Goal: Task Accomplishment & Management: Use online tool/utility

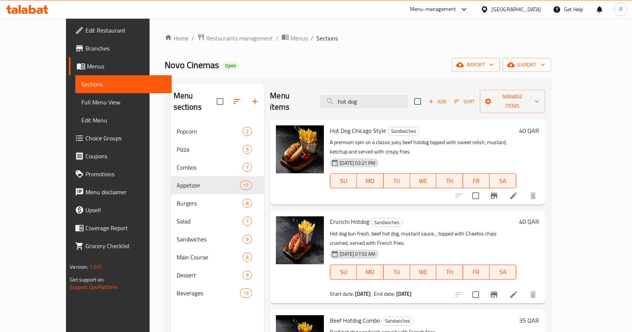
scroll to position [50, 0]
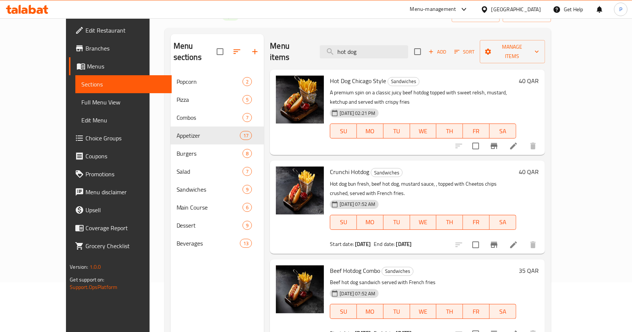
click at [402, 313] on div "Beef Hotdog Combo Sandwiches Beef hot dog sandwich served with French fries [DA…" at bounding box center [407, 302] width 275 height 84
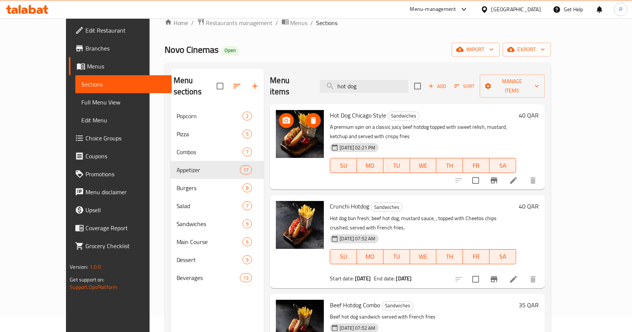
scroll to position [0, 0]
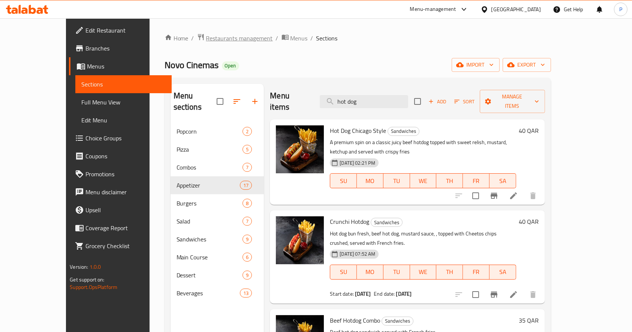
click at [210, 34] on span "Restaurants management" at bounding box center [239, 38] width 67 height 9
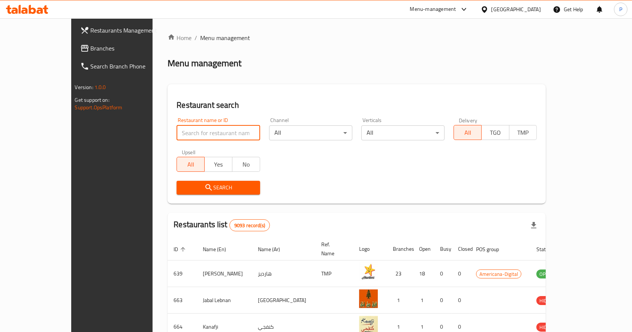
click at [177, 133] on input "search" at bounding box center [217, 133] width 83 height 15
click button "Search" at bounding box center [217, 188] width 83 height 14
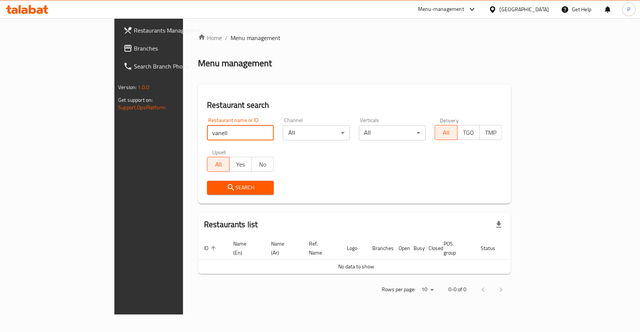
type input "vanell"
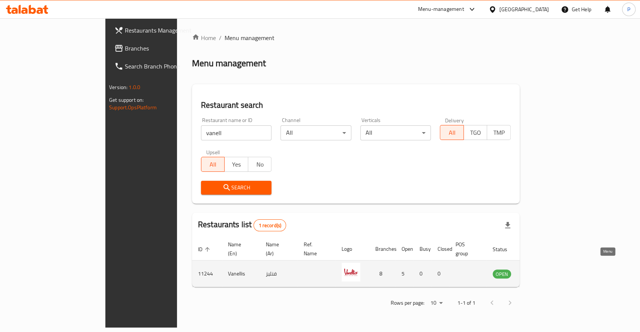
click at [540, 271] on icon "enhanced table" at bounding box center [536, 274] width 8 height 6
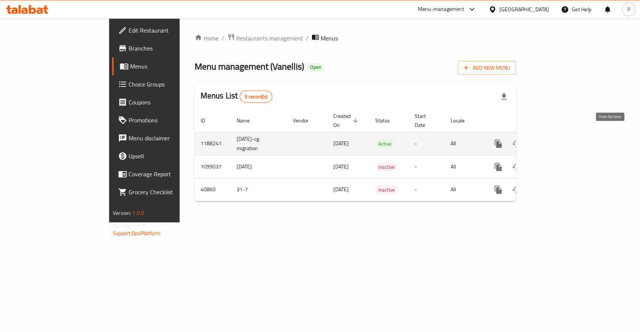
click at [561, 135] on link "enhanced table" at bounding box center [552, 144] width 18 height 18
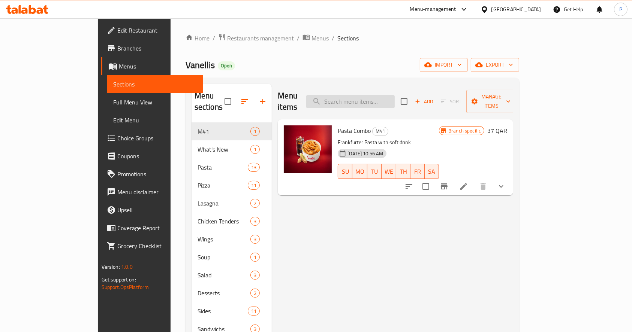
click at [377, 102] on input "search" at bounding box center [350, 101] width 88 height 13
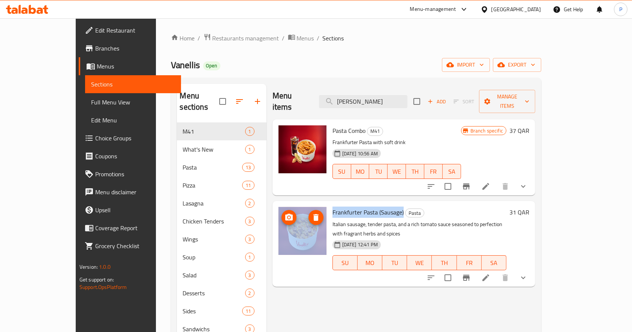
drag, startPoint x: 384, startPoint y: 203, endPoint x: 307, endPoint y: 203, distance: 76.8
click at [307, 204] on div "Frankfurter Pasta (Sausage) Pasta Italian sausage, tender pasta, and a rich tom…" at bounding box center [403, 243] width 257 height 79
copy div "Frankfurter Pasta (Sausage)"
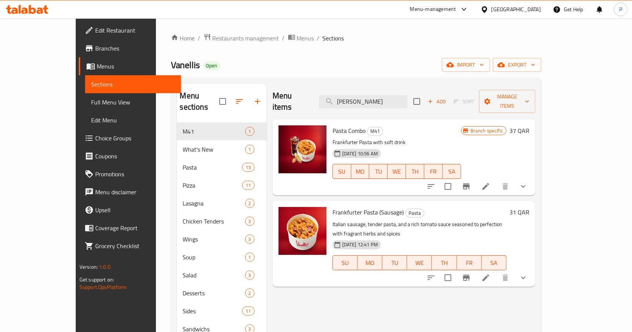
drag, startPoint x: 383, startPoint y: 99, endPoint x: 310, endPoint y: 82, distance: 74.5
click at [310, 82] on div "Menu sections M41 1 What's New 1 Pasta 13 Pizza 11 Lasagna 2 Chicken Tenders 3 …" at bounding box center [356, 250] width 371 height 344
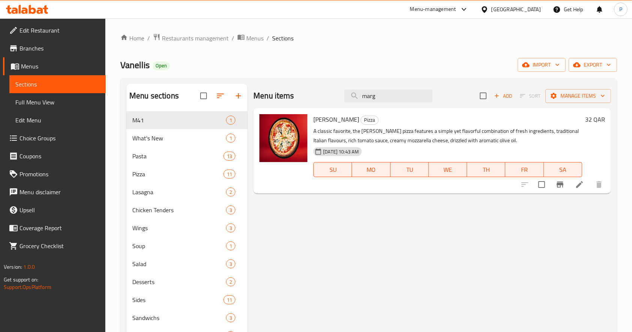
drag, startPoint x: 356, startPoint y: 118, endPoint x: 314, endPoint y: 118, distance: 41.6
click at [314, 118] on span "[PERSON_NAME]" at bounding box center [336, 119] width 46 height 11
copy span "[PERSON_NAME]"
drag, startPoint x: 378, startPoint y: 96, endPoint x: 206, endPoint y: 70, distance: 174.6
click at [206, 70] on div "Home / Restaurants management / Menus / Sections Vanellis Open import export Me…" at bounding box center [368, 227] width 496 height 389
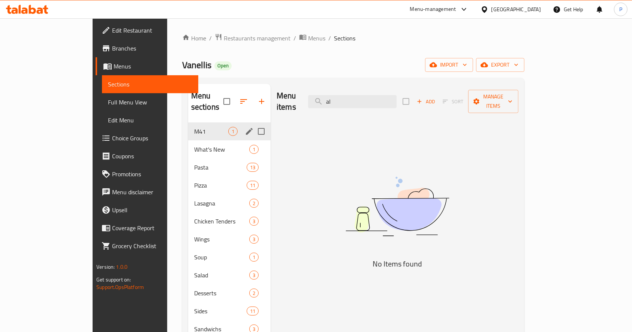
type input "a"
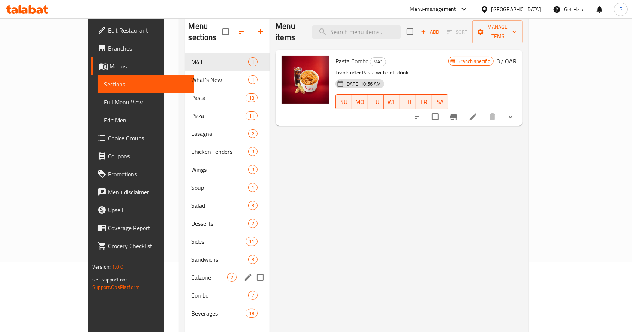
scroll to position [50, 0]
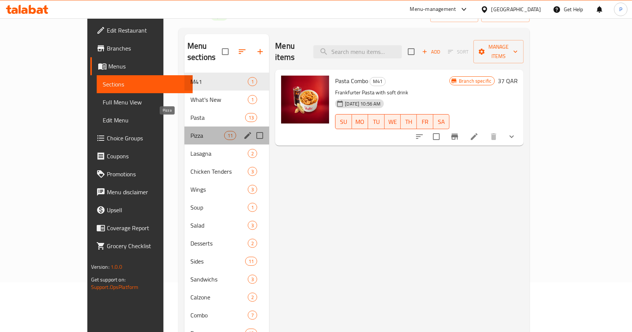
click at [190, 131] on span "Pizza" at bounding box center [207, 135] width 34 height 9
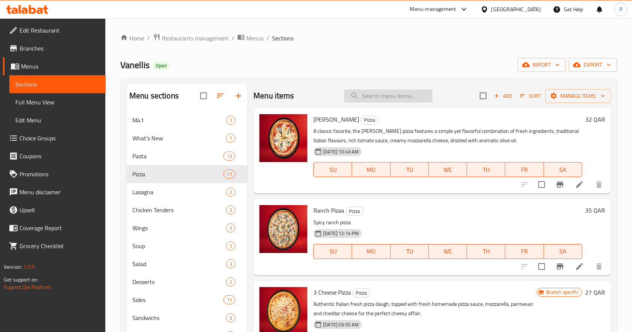
click at [380, 93] on input "search" at bounding box center [388, 96] width 88 height 13
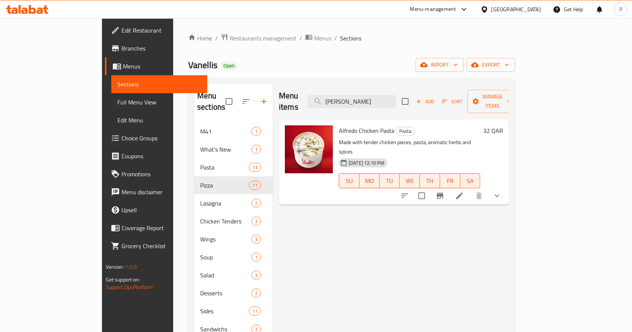
type input "[PERSON_NAME]"
click at [339, 125] on span "Alfredo Chicken Pasta" at bounding box center [366, 130] width 55 height 11
click at [351, 125] on span "Alfredo Chicken Pasta" at bounding box center [366, 130] width 55 height 11
drag, startPoint x: 366, startPoint y: 120, endPoint x: 311, endPoint y: 114, distance: 55.8
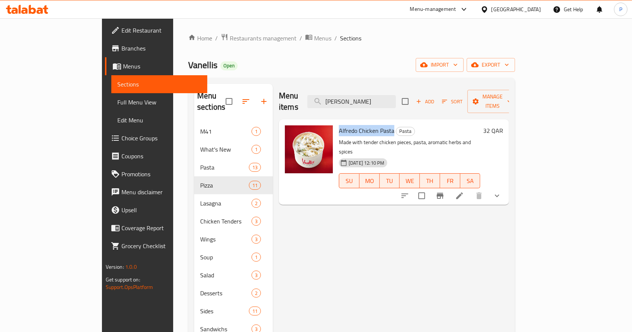
click at [336, 123] on div "[PERSON_NAME] Chicken Pasta Pasta Made with tender chicken pieces, pasta, aroma…" at bounding box center [409, 162] width 147 height 79
copy span "Alfredo Chicken Pasta"
